Goal: Task Accomplishment & Management: Manage account settings

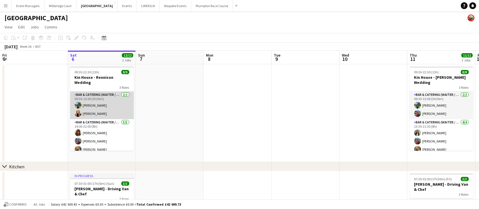
click at [91, 108] on app-card-role "Bar & Catering (Waiter / waitress) [DATE] 09:30-13:00 (3h30m) [PERSON_NAME] [PE…" at bounding box center [102, 105] width 64 height 28
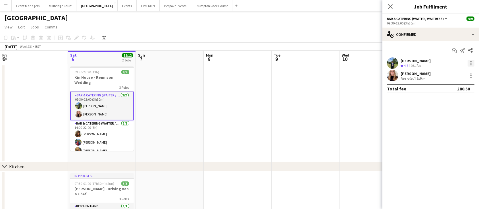
click at [473, 63] on div at bounding box center [470, 63] width 7 height 7
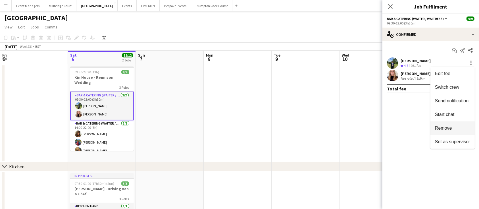
click at [460, 130] on span "Remove" at bounding box center [452, 127] width 35 height 5
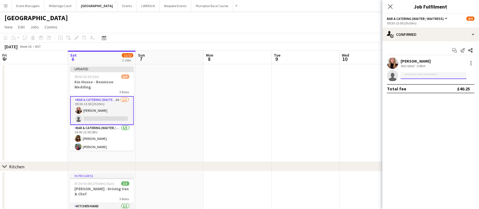
click at [431, 75] on input at bounding box center [433, 75] width 66 height 7
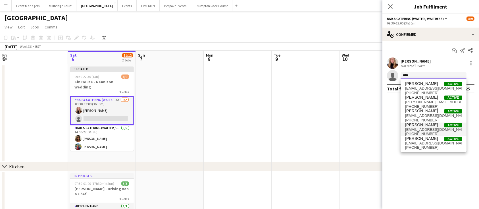
type input "****"
click at [430, 129] on span "[EMAIL_ADDRESS][DOMAIN_NAME]" at bounding box center [433, 129] width 57 height 5
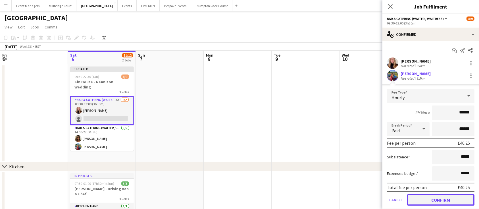
click at [458, 199] on button "Confirm" at bounding box center [440, 199] width 67 height 11
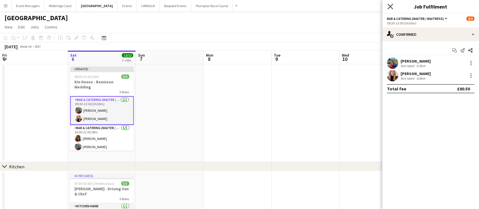
click at [389, 7] on icon "Close pop-in" at bounding box center [389, 6] width 5 height 5
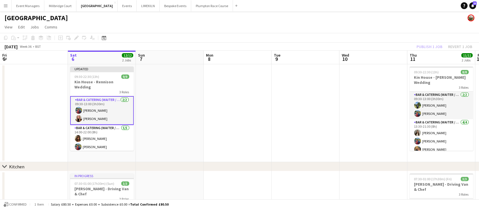
click at [429, 48] on div "Publish 1 job Revert 1 job" at bounding box center [443, 46] width 69 height 7
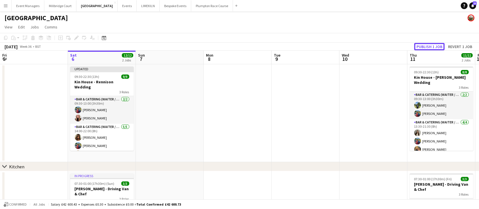
click at [429, 48] on button "Publish 1 job" at bounding box center [429, 46] width 30 height 7
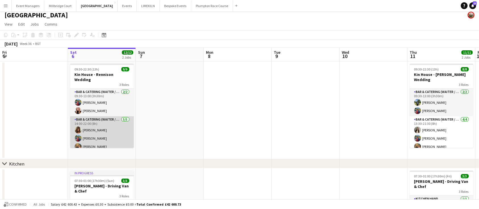
click at [103, 136] on app-card-role "Bar & Catering (Waiter / waitress) [DATE] 14:00-22:00 (8h) [PERSON_NAME] [PERSO…" at bounding box center [102, 142] width 64 height 52
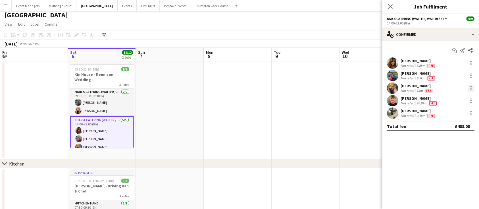
click at [472, 87] on div at bounding box center [470, 88] width 7 height 7
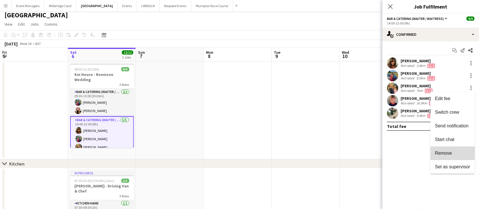
click at [461, 151] on span "Remove" at bounding box center [452, 152] width 35 height 5
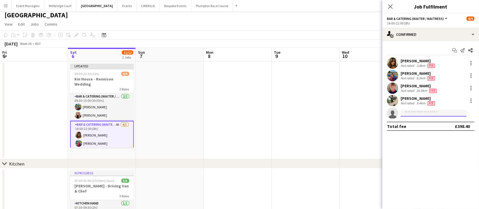
click at [427, 113] on input at bounding box center [433, 113] width 66 height 7
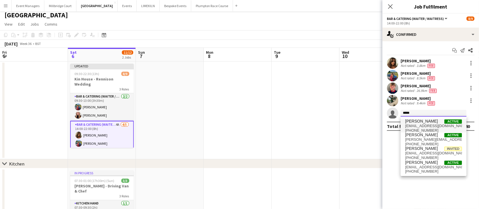
type input "*****"
click at [427, 123] on span "[PERSON_NAME]" at bounding box center [421, 121] width 33 height 5
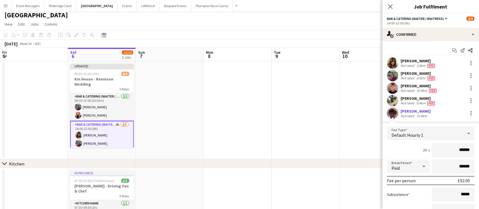
type input "******"
click at [394, 149] on div "8h x ******" at bounding box center [430, 150] width 87 height 14
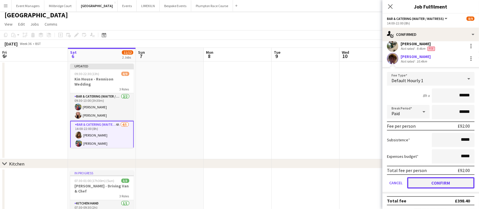
click at [449, 181] on button "Confirm" at bounding box center [440, 182] width 67 height 11
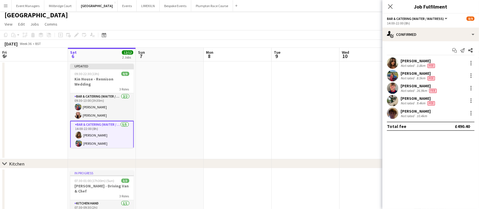
scroll to position [0, 0]
click at [389, 9] on icon "Close pop-in" at bounding box center [389, 6] width 5 height 5
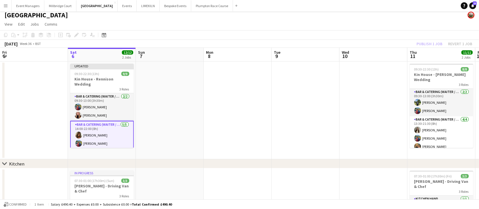
click at [428, 43] on div "Publish 1 job Revert 1 job" at bounding box center [443, 43] width 69 height 7
click at [428, 43] on button "Publish 1 job" at bounding box center [429, 43] width 30 height 7
